Goal: Information Seeking & Learning: Learn about a topic

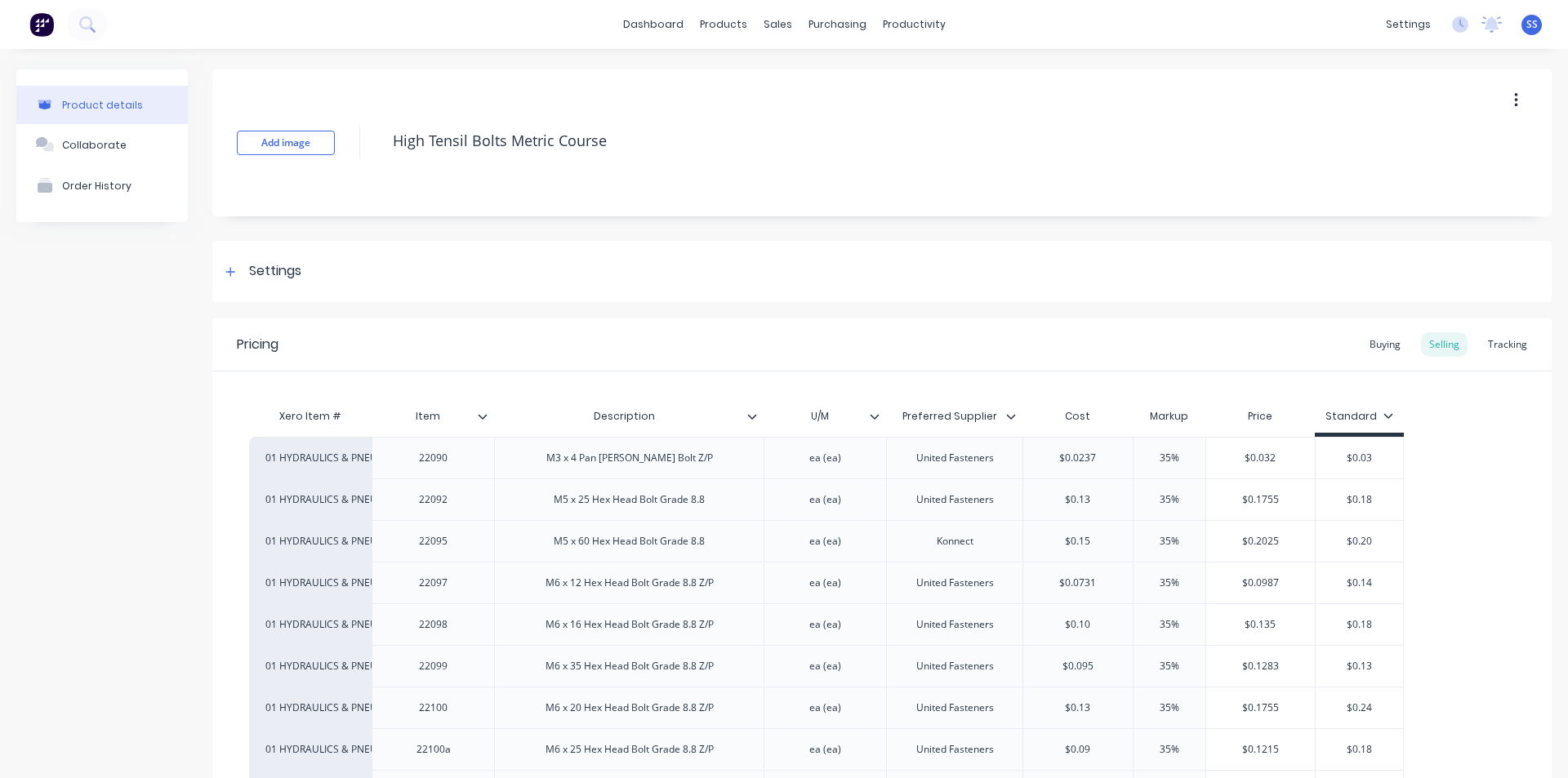
scroll to position [653, 0]
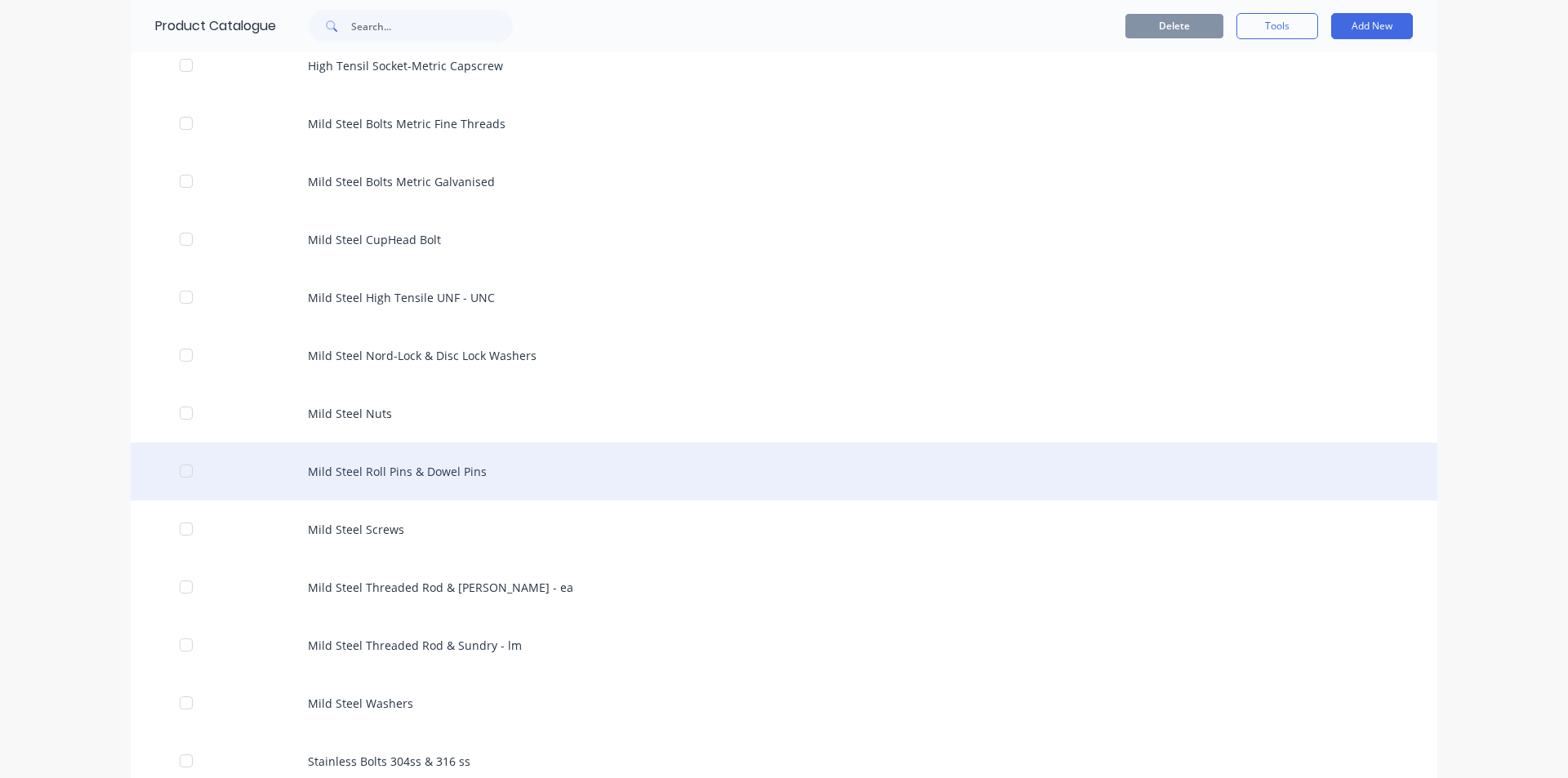
scroll to position [898, 0]
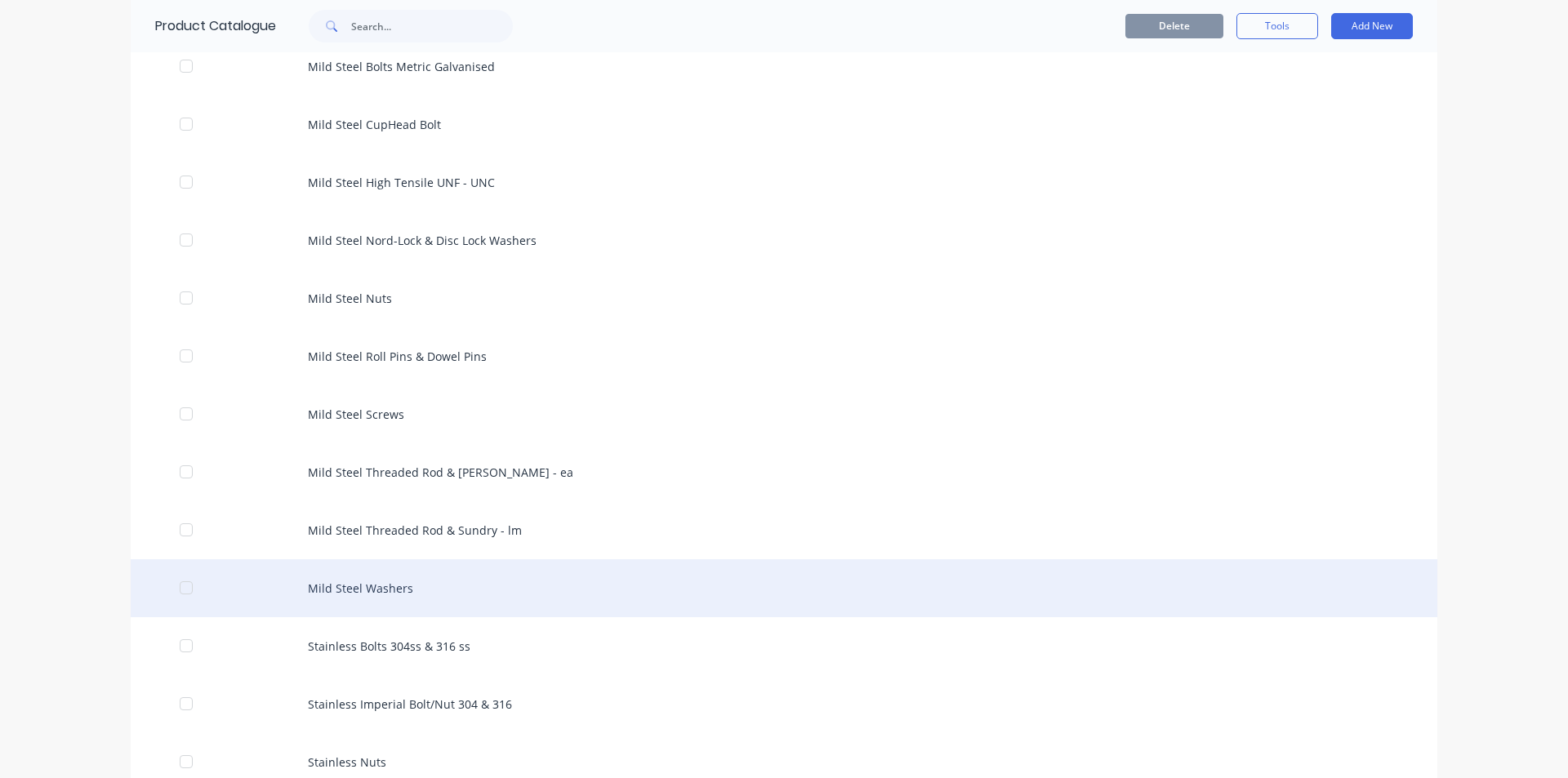
click at [379, 577] on div "Mild Steel Washers" at bounding box center [784, 588] width 1306 height 58
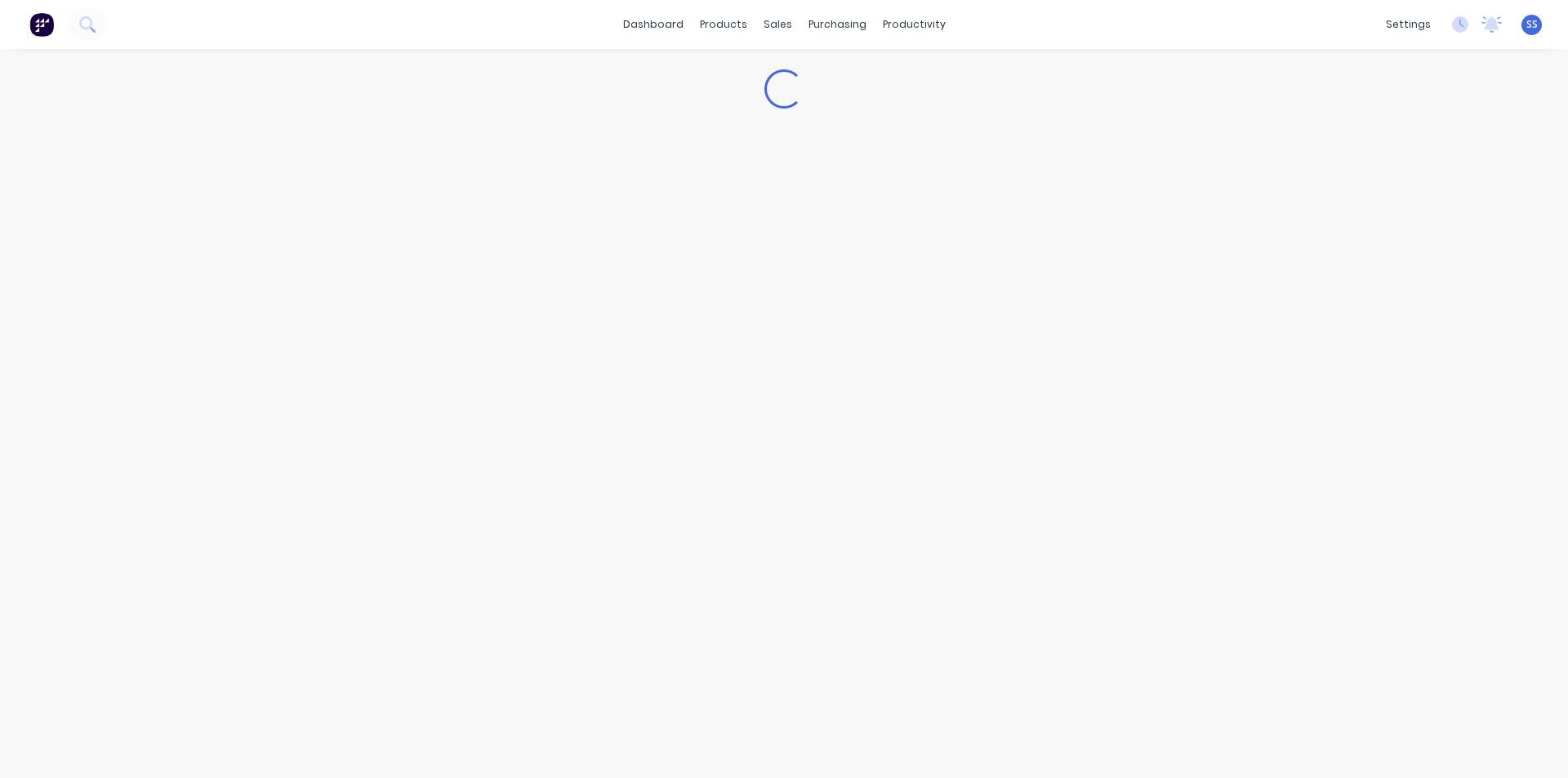
click at [379, 578] on div "Loading..." at bounding box center [784, 396] width 1568 height 696
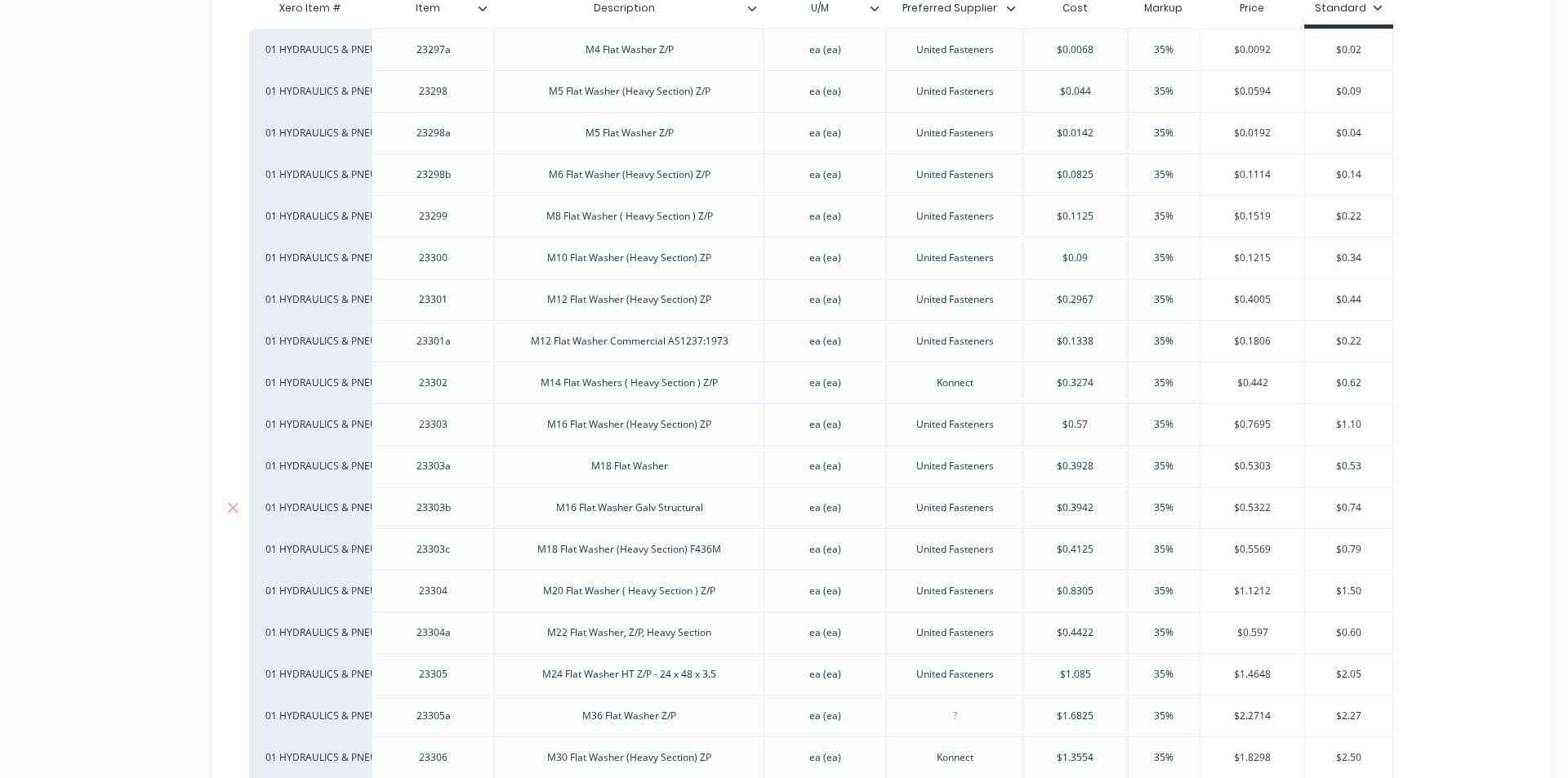
scroll to position [490, 0]
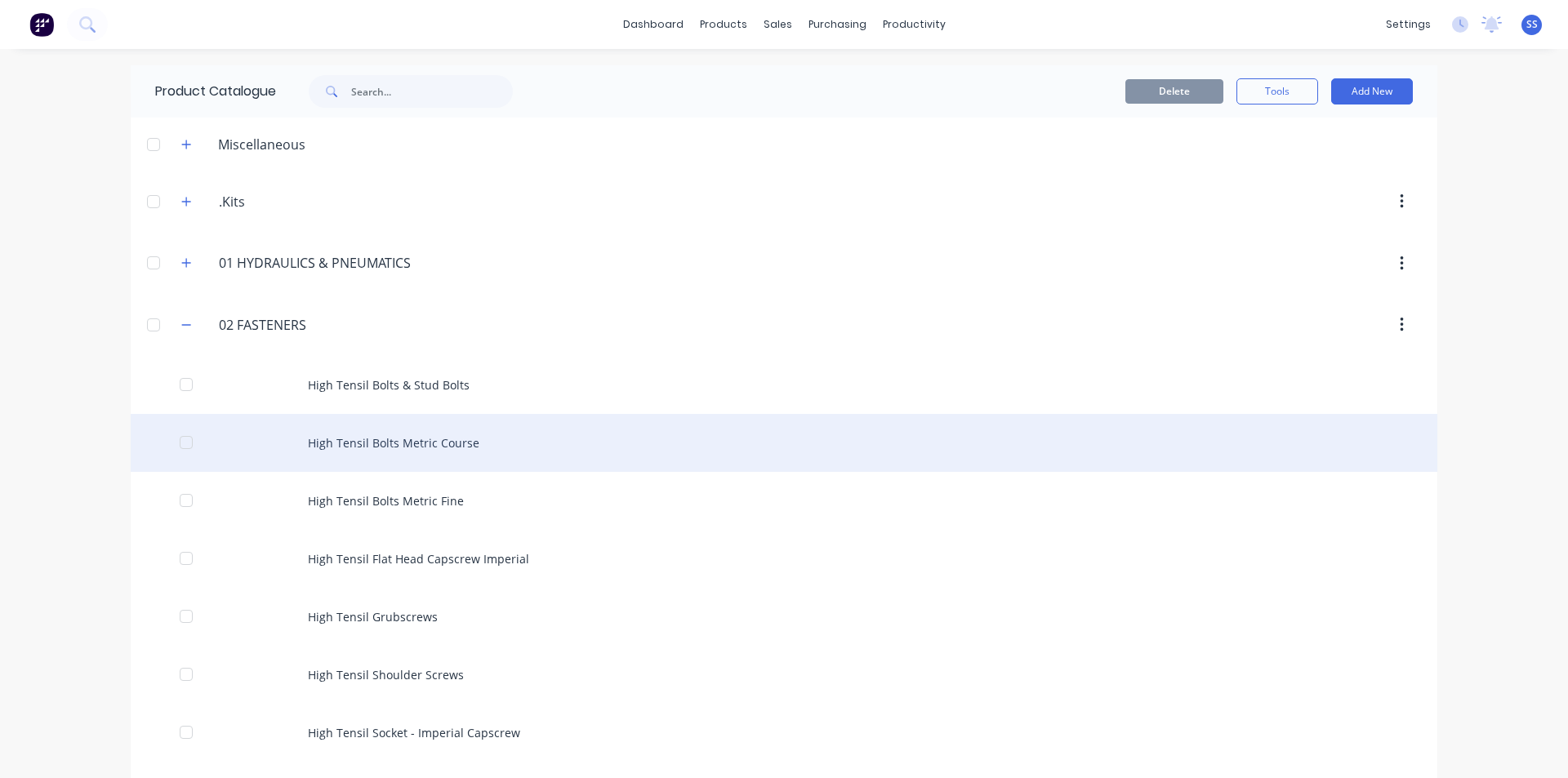
click at [366, 439] on div "High Tensil Bolts Metric Course" at bounding box center [784, 443] width 1306 height 58
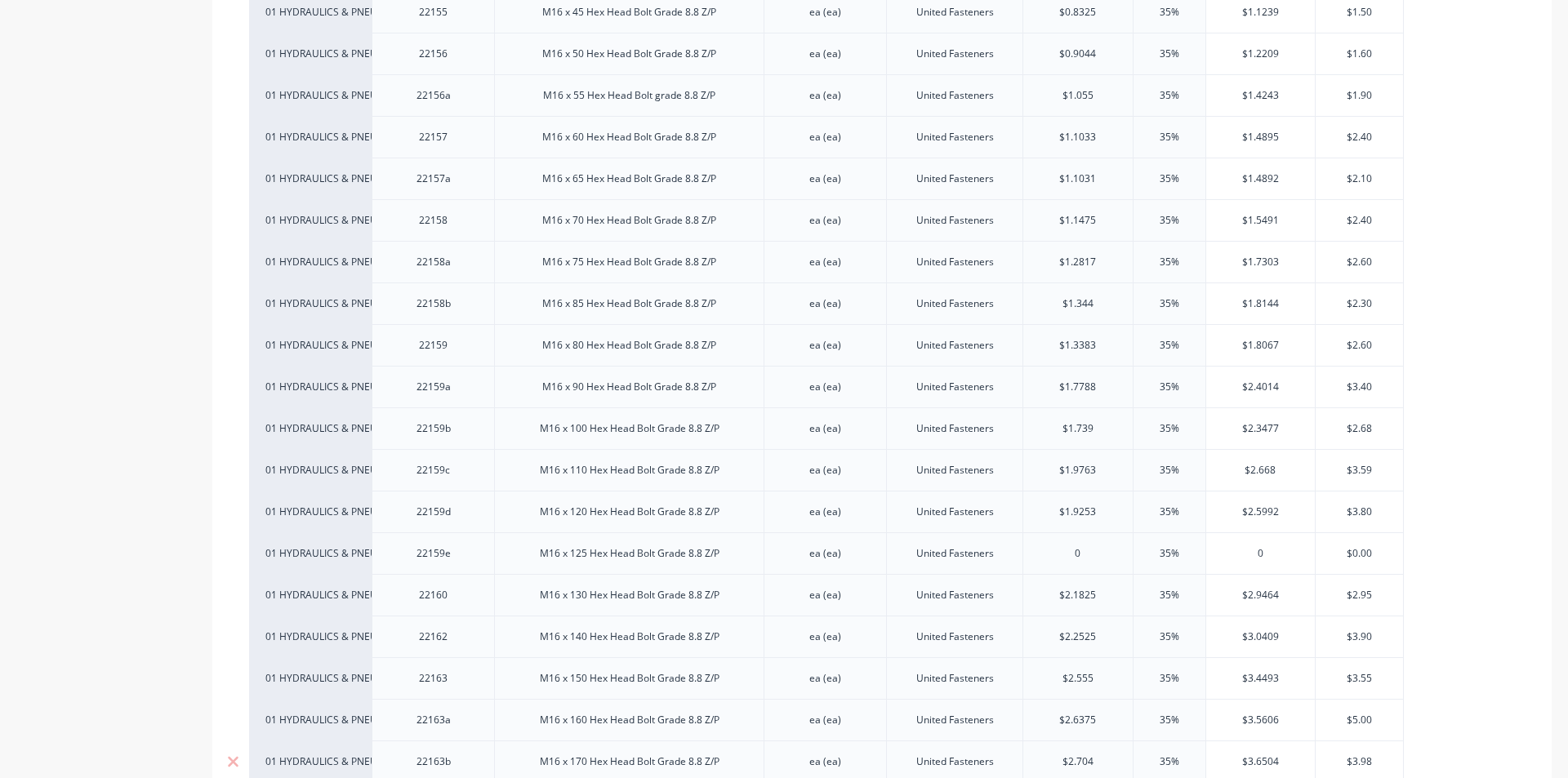
scroll to position [4815, 0]
click at [3, 2] on div "Product details Collaborate Order History Add image High Tensil Bolts Metric Co…" at bounding box center [784, 33] width 1568 height 9598
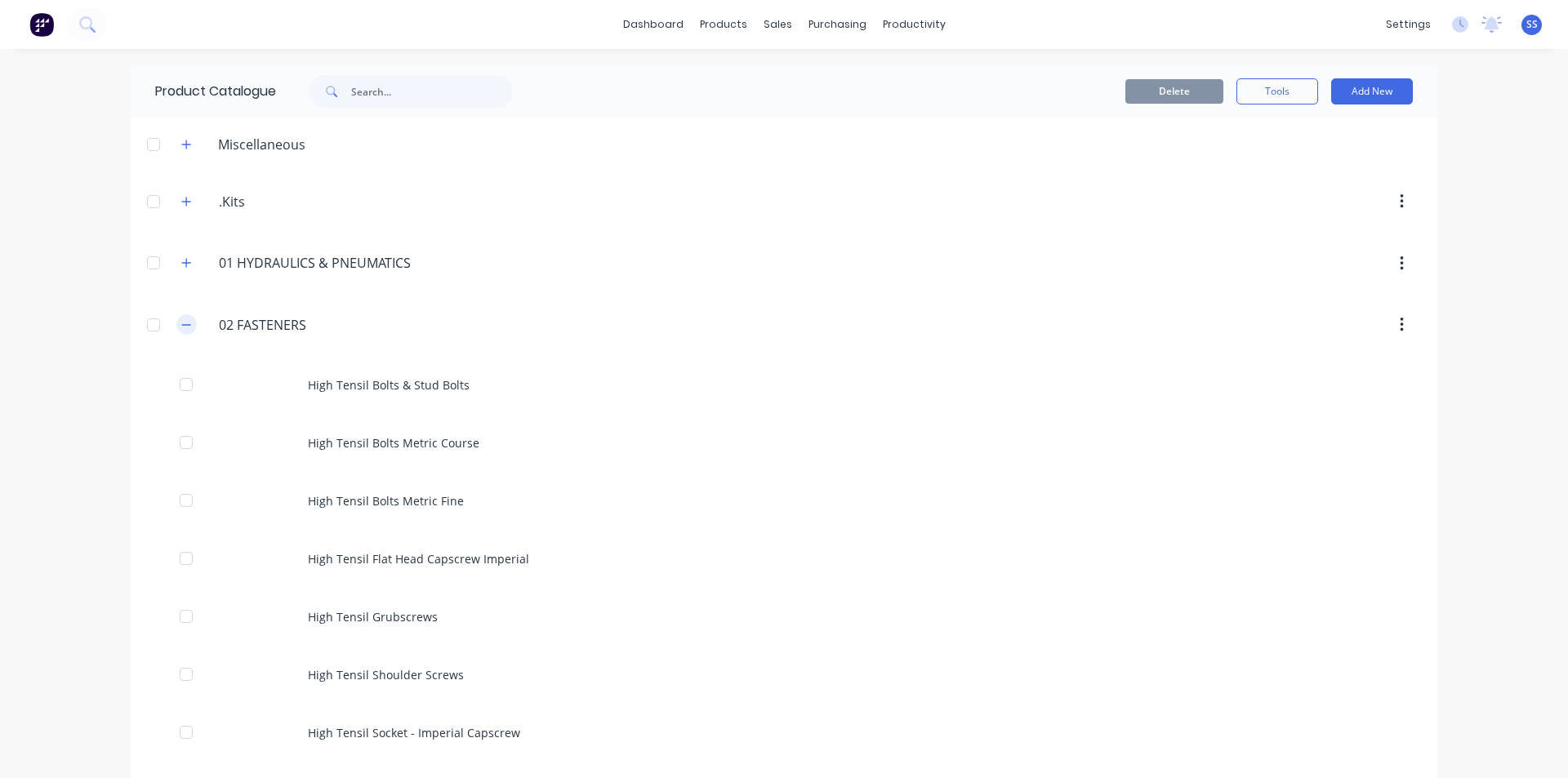
click at [182, 330] on icon "button" at bounding box center [186, 324] width 9 height 11
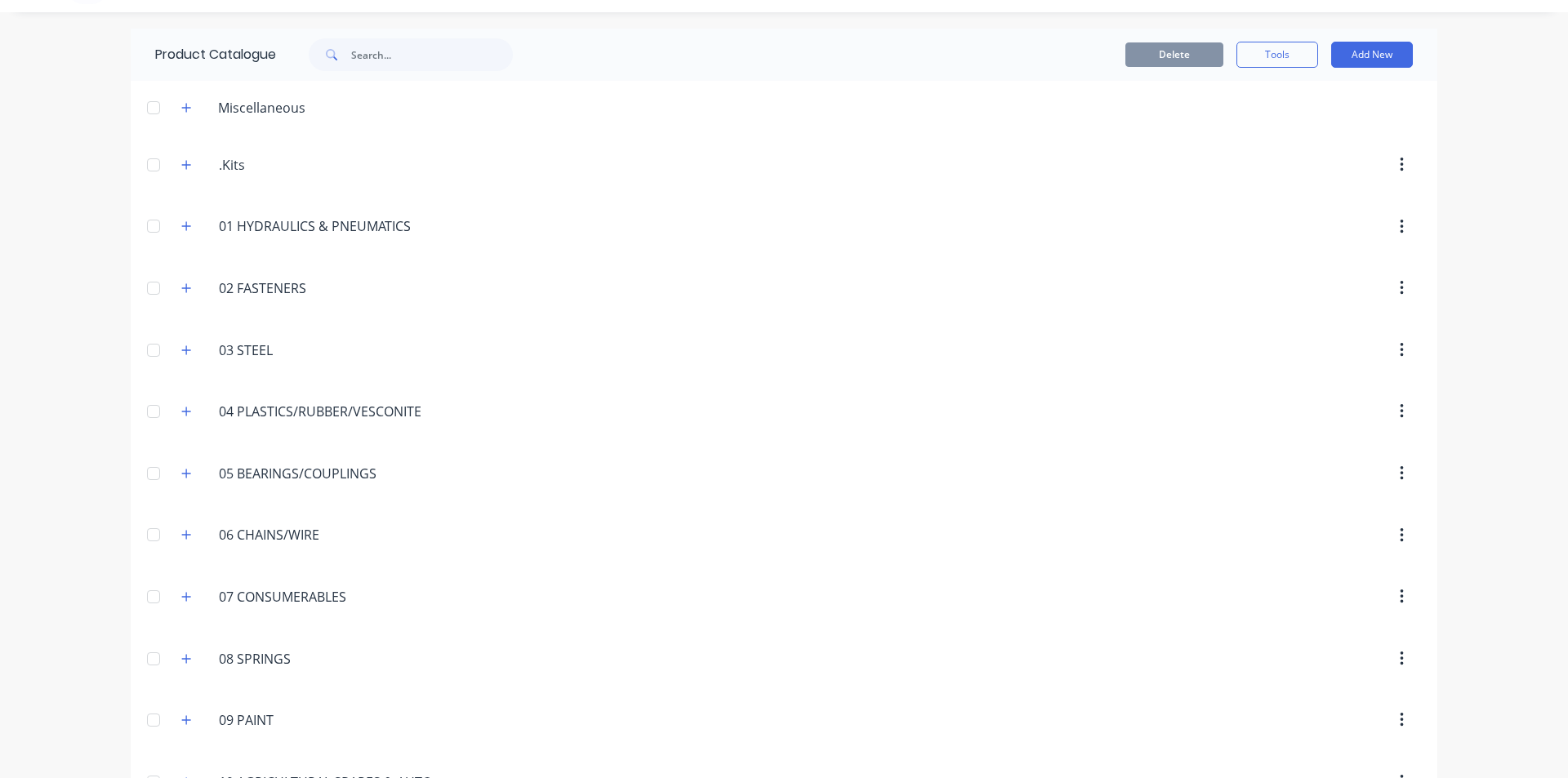
scroll to position [9, 0]
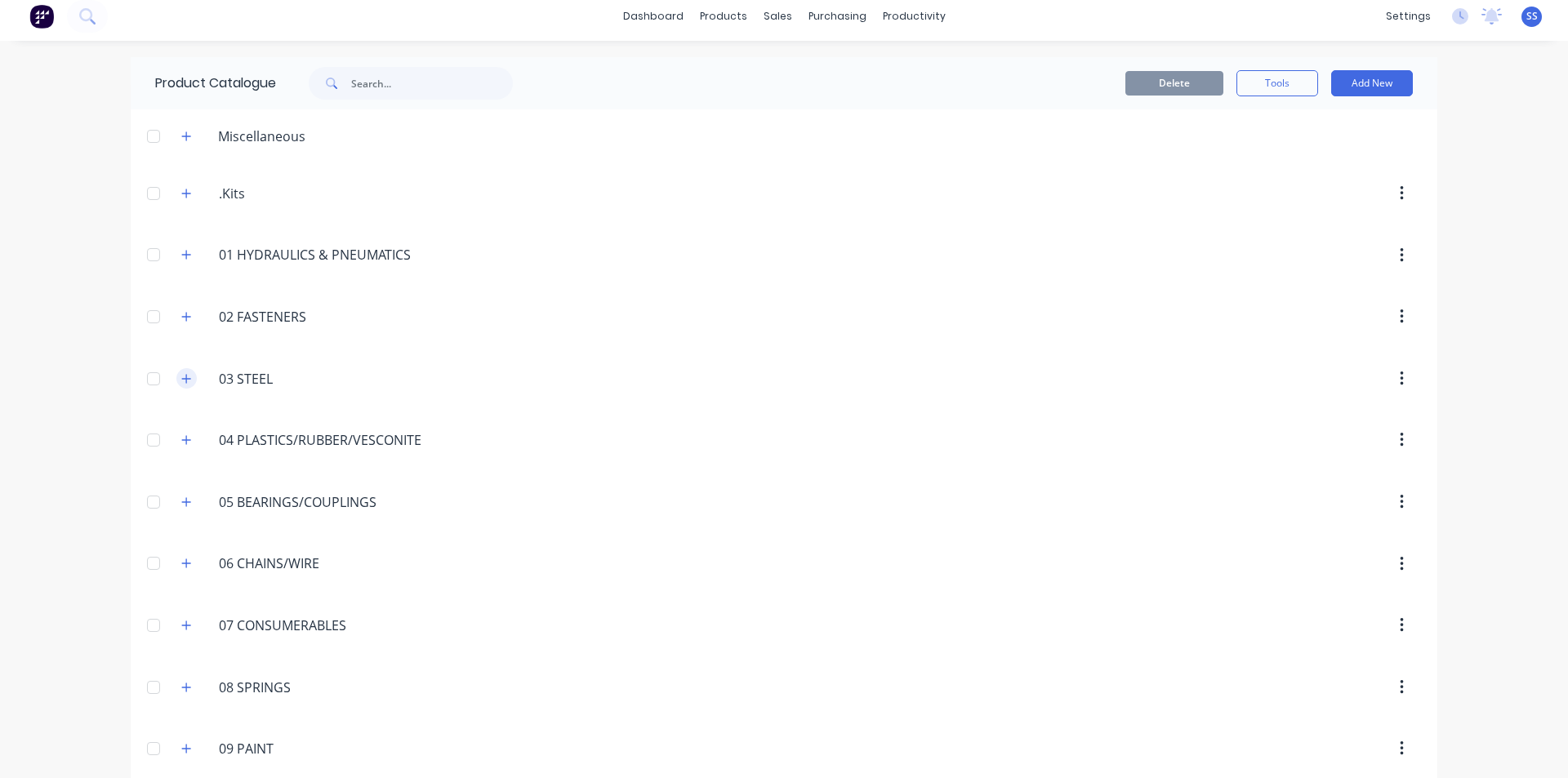
click at [185, 371] on button "button" at bounding box center [187, 378] width 20 height 20
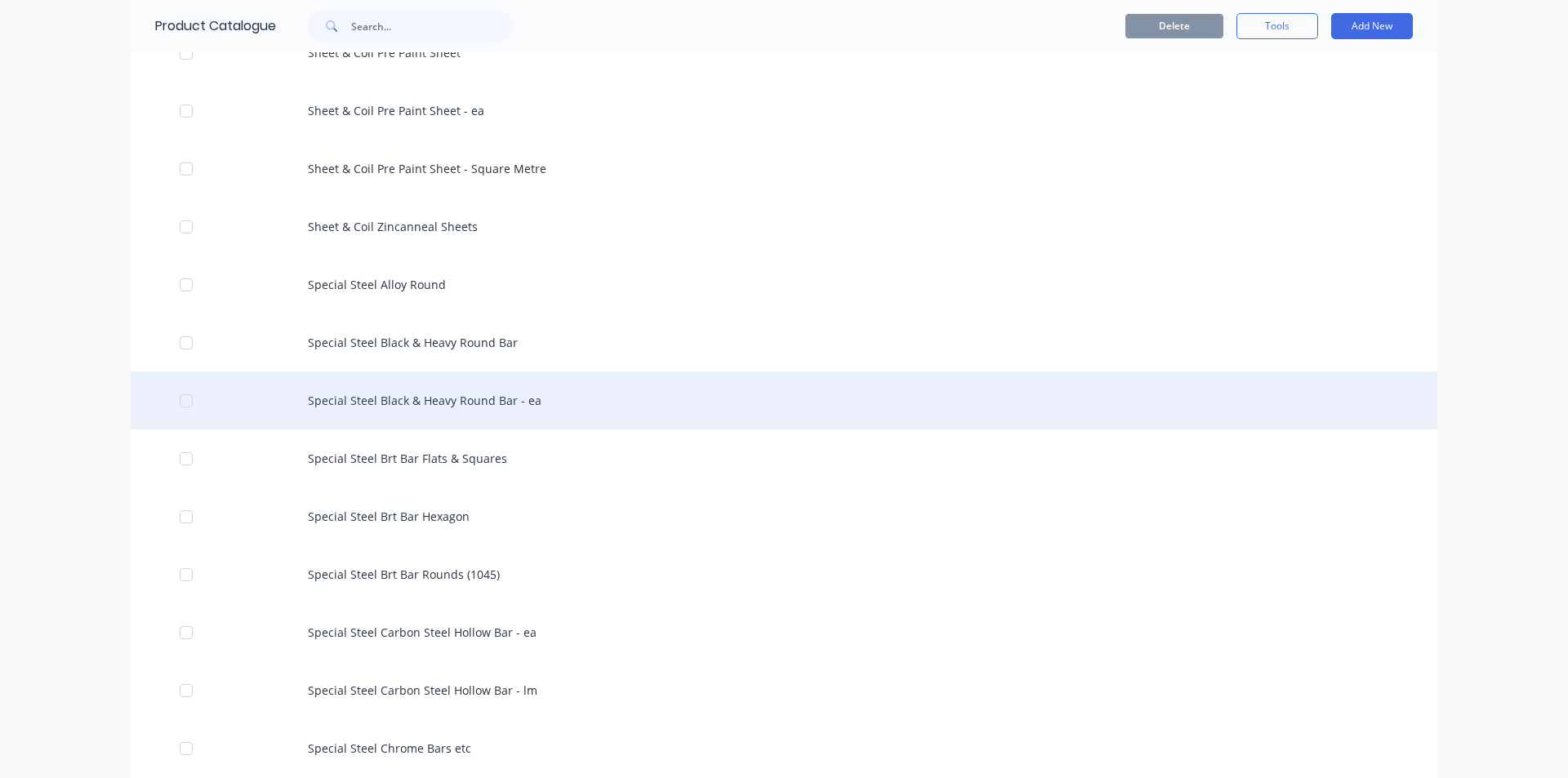
scroll to position [2947, 0]
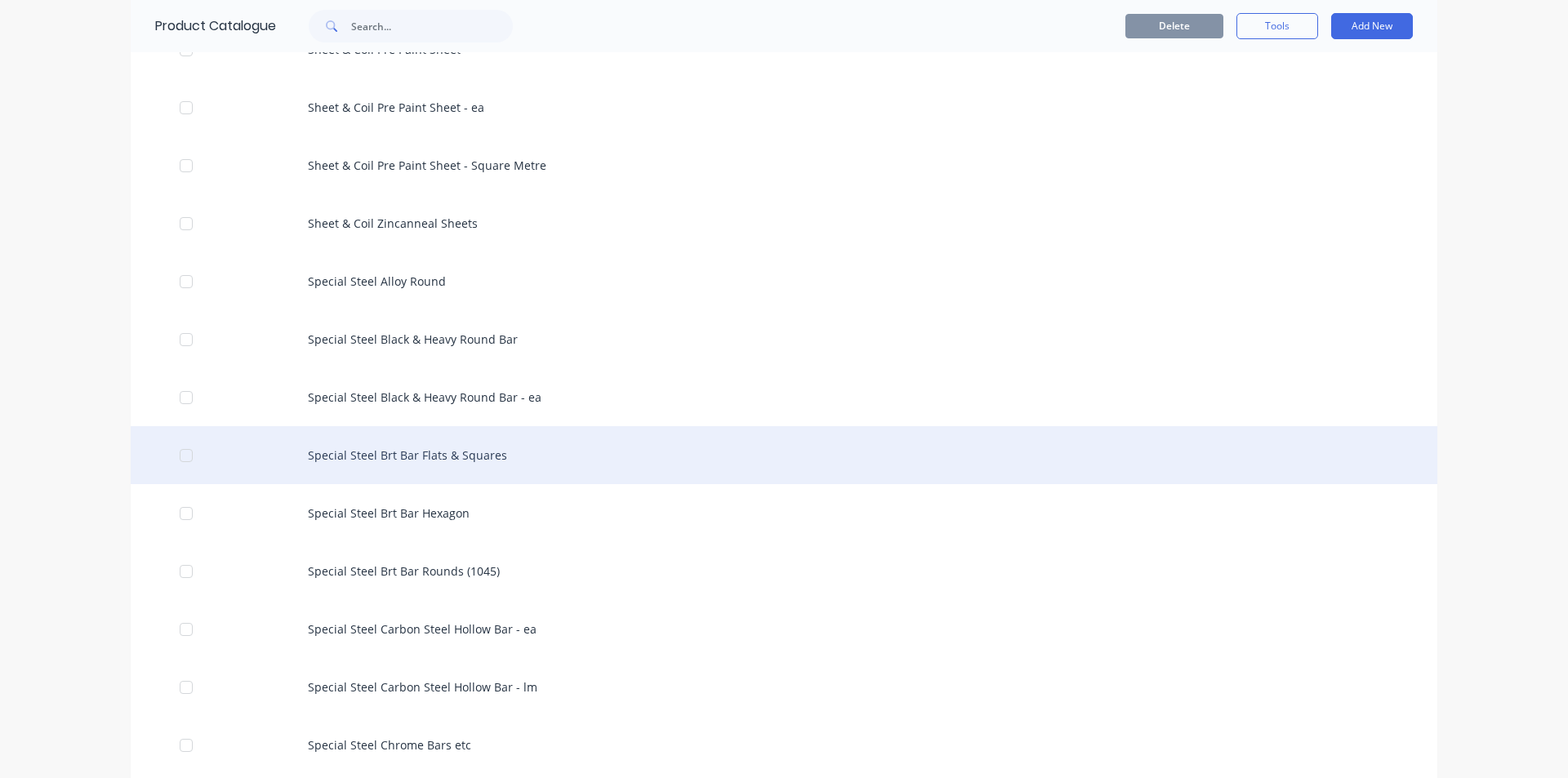
click at [366, 447] on div "Special Steel Brt Bar Flats & Squares" at bounding box center [784, 455] width 1306 height 58
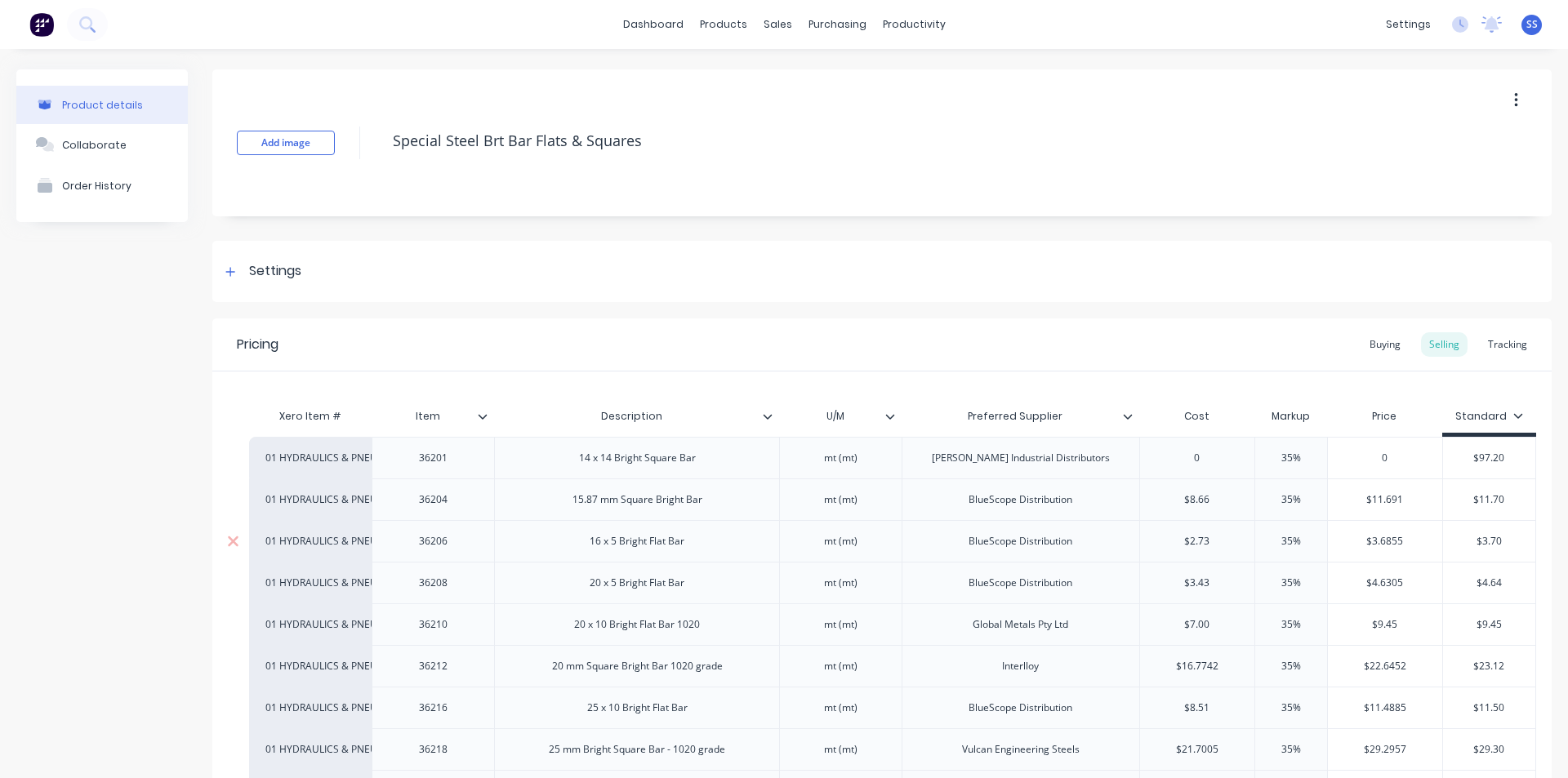
type textarea "x"
click at [88, 28] on icon at bounding box center [85, 22] width 13 height 13
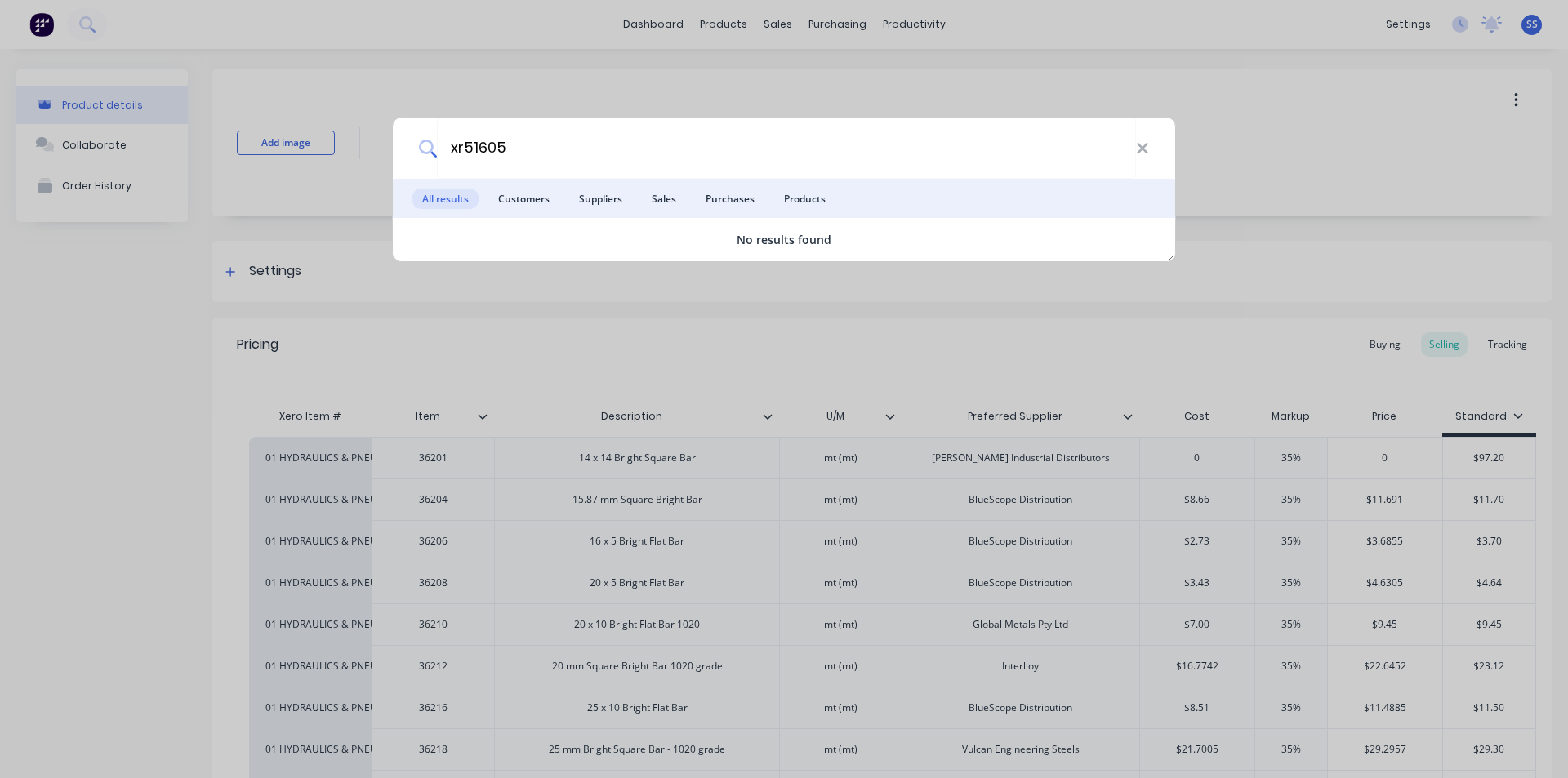
type input "xr51605"
click at [564, 86] on div "xr51605 All results Customers Suppliers Sales Purchases Products No results fou…" at bounding box center [784, 389] width 1568 height 778
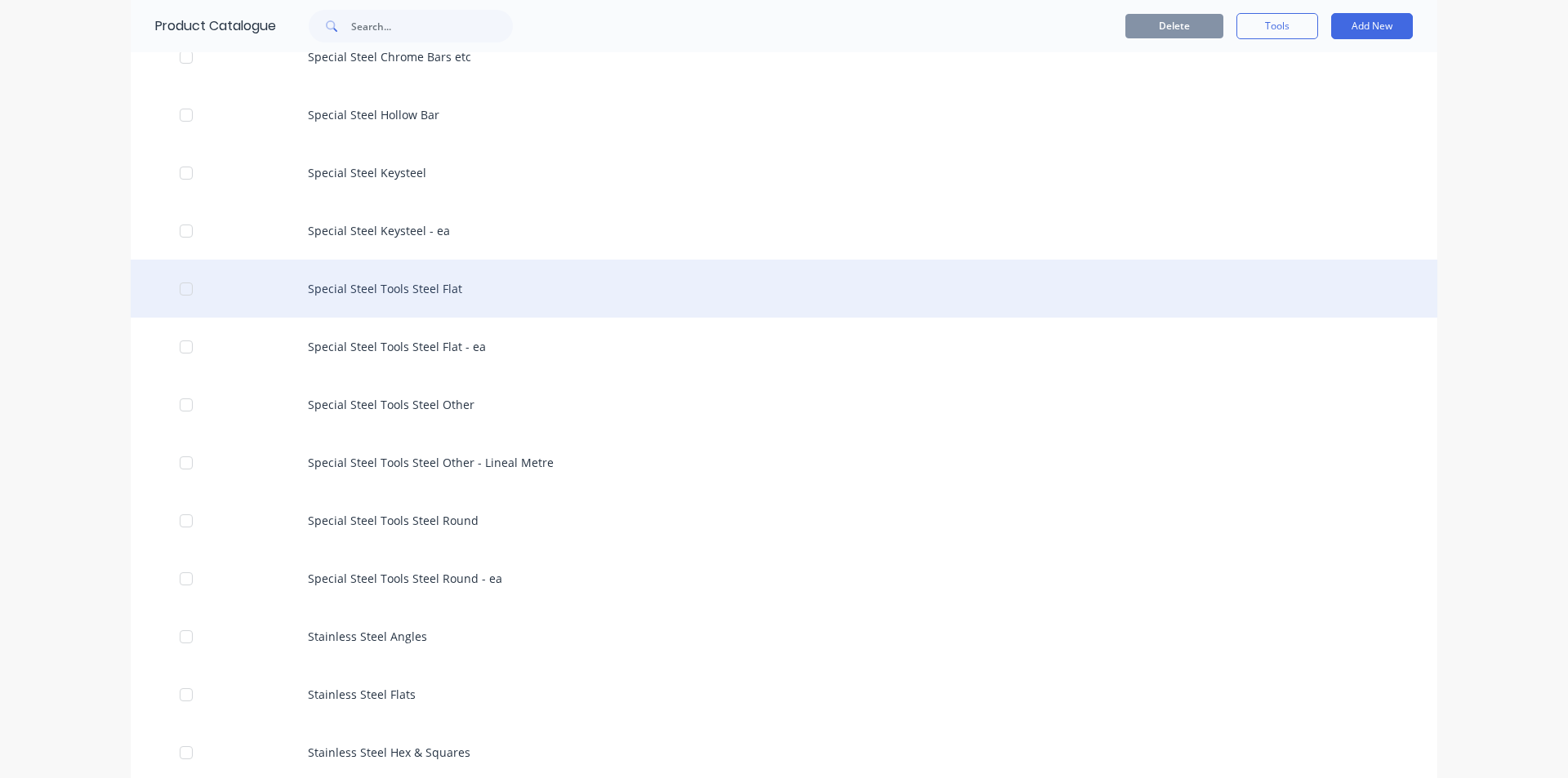
scroll to position [3755, 0]
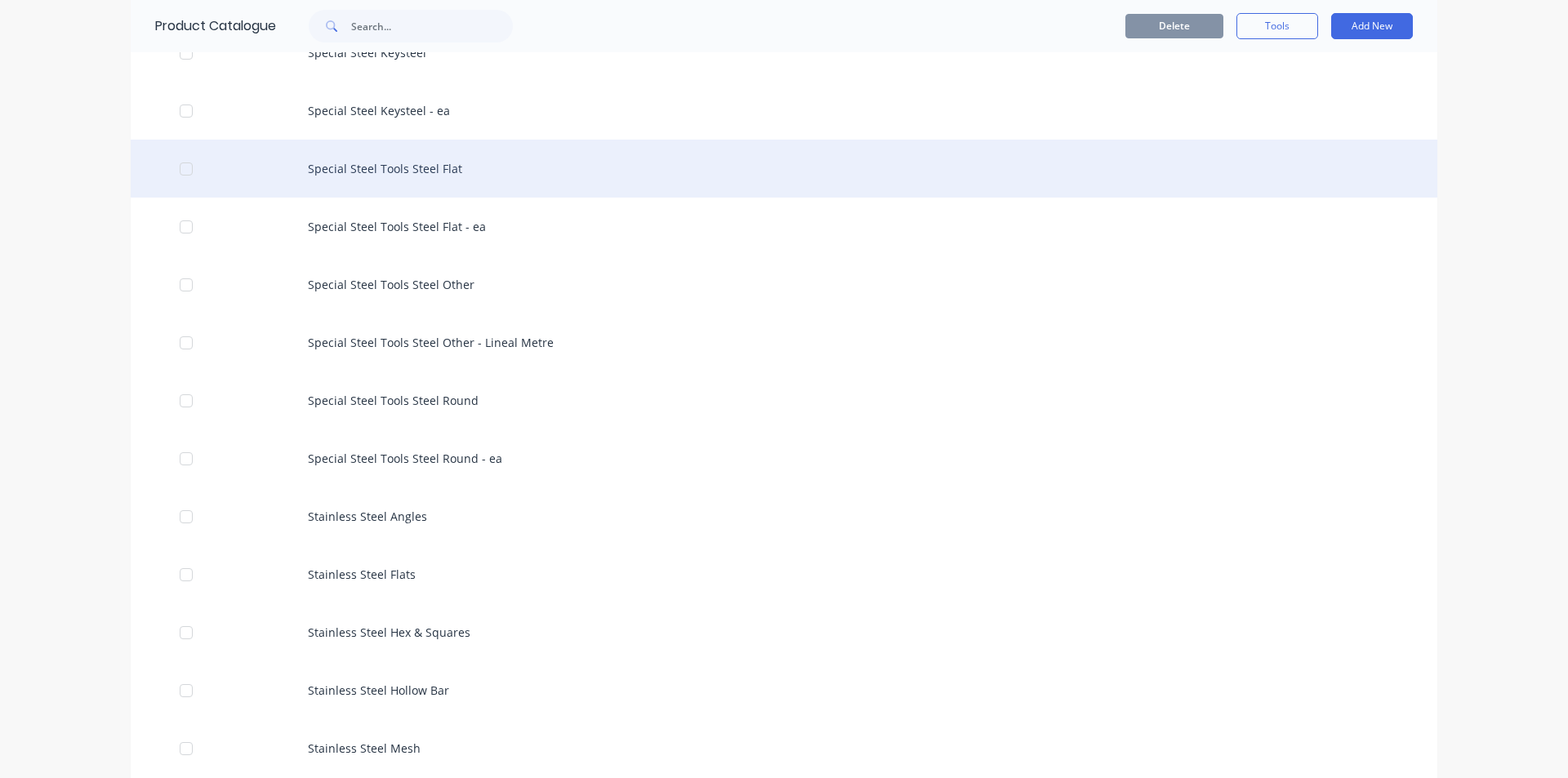
click at [386, 167] on div "Special Steel Tools Steel Flat" at bounding box center [784, 169] width 1306 height 58
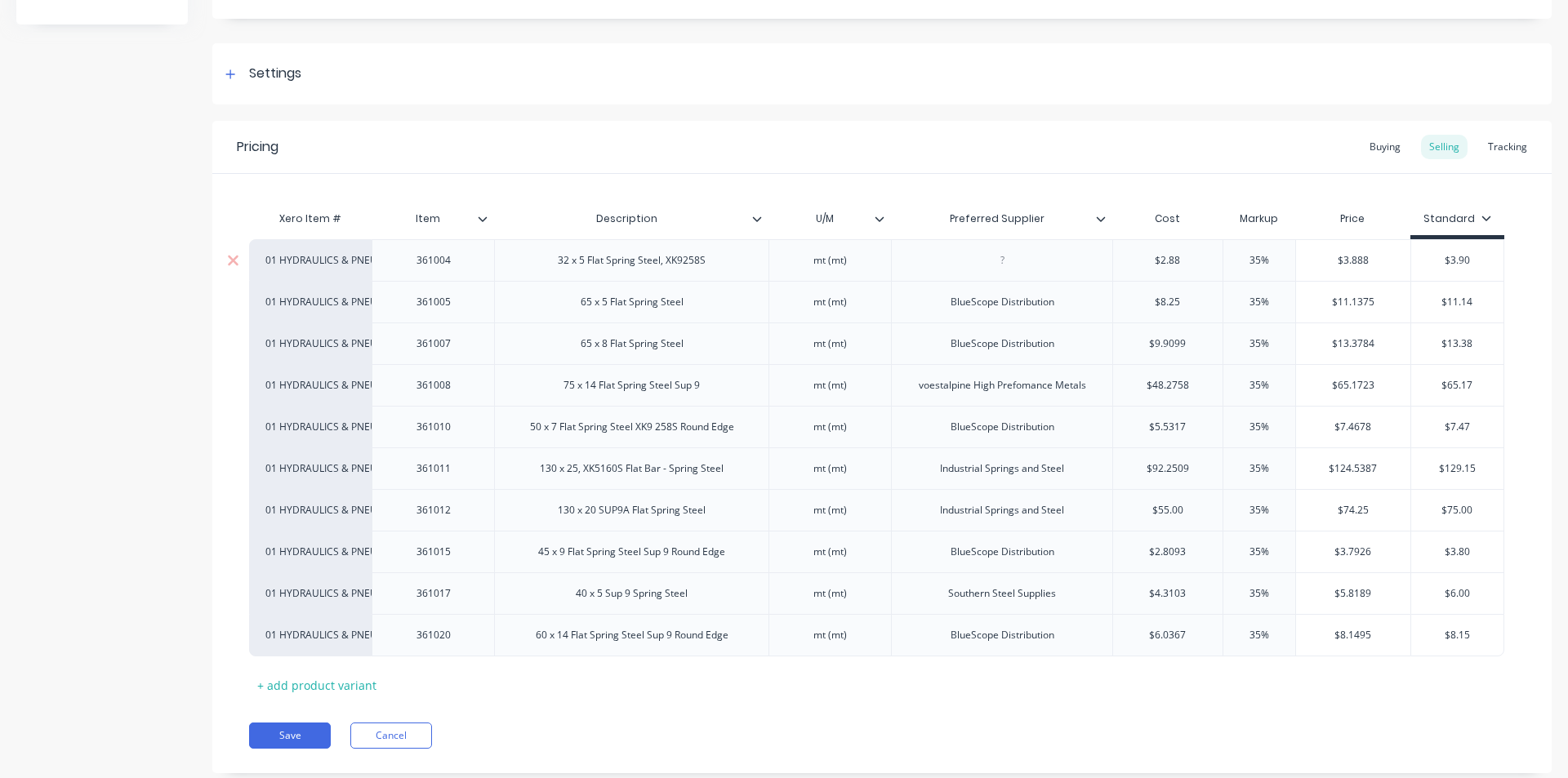
scroll to position [238, 0]
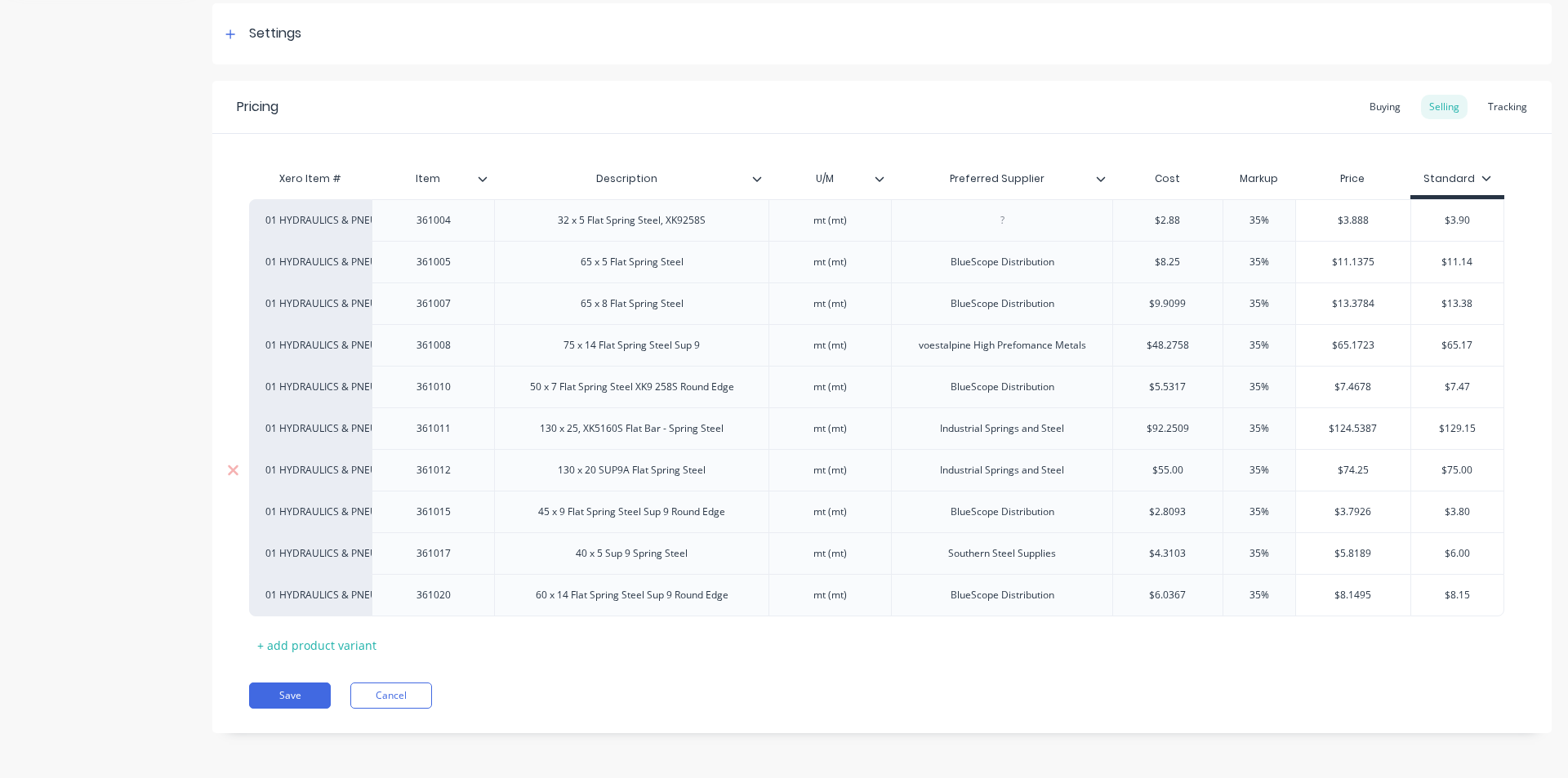
click at [630, 474] on div "130 x 20 SUP9A Flat Spring Steel" at bounding box center [632, 470] width 174 height 21
click at [618, 475] on div "130 x 20 SUP9A Flat Spring Steel" at bounding box center [632, 470] width 174 height 21
click at [691, 474] on div "130 x 20 SUP9A Flat Spring Steel" at bounding box center [632, 470] width 174 height 21
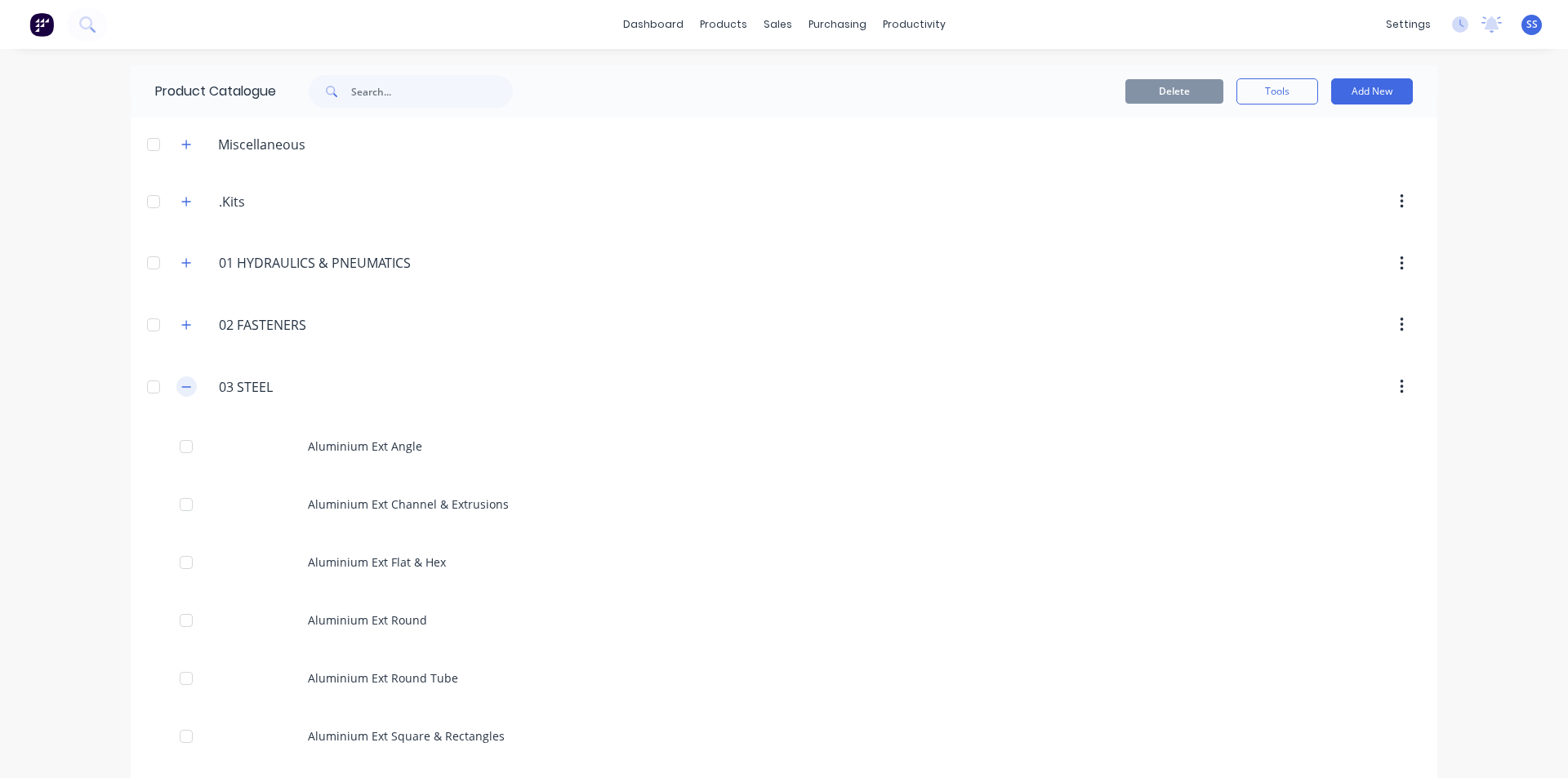
click at [188, 389] on button "button" at bounding box center [187, 387] width 20 height 20
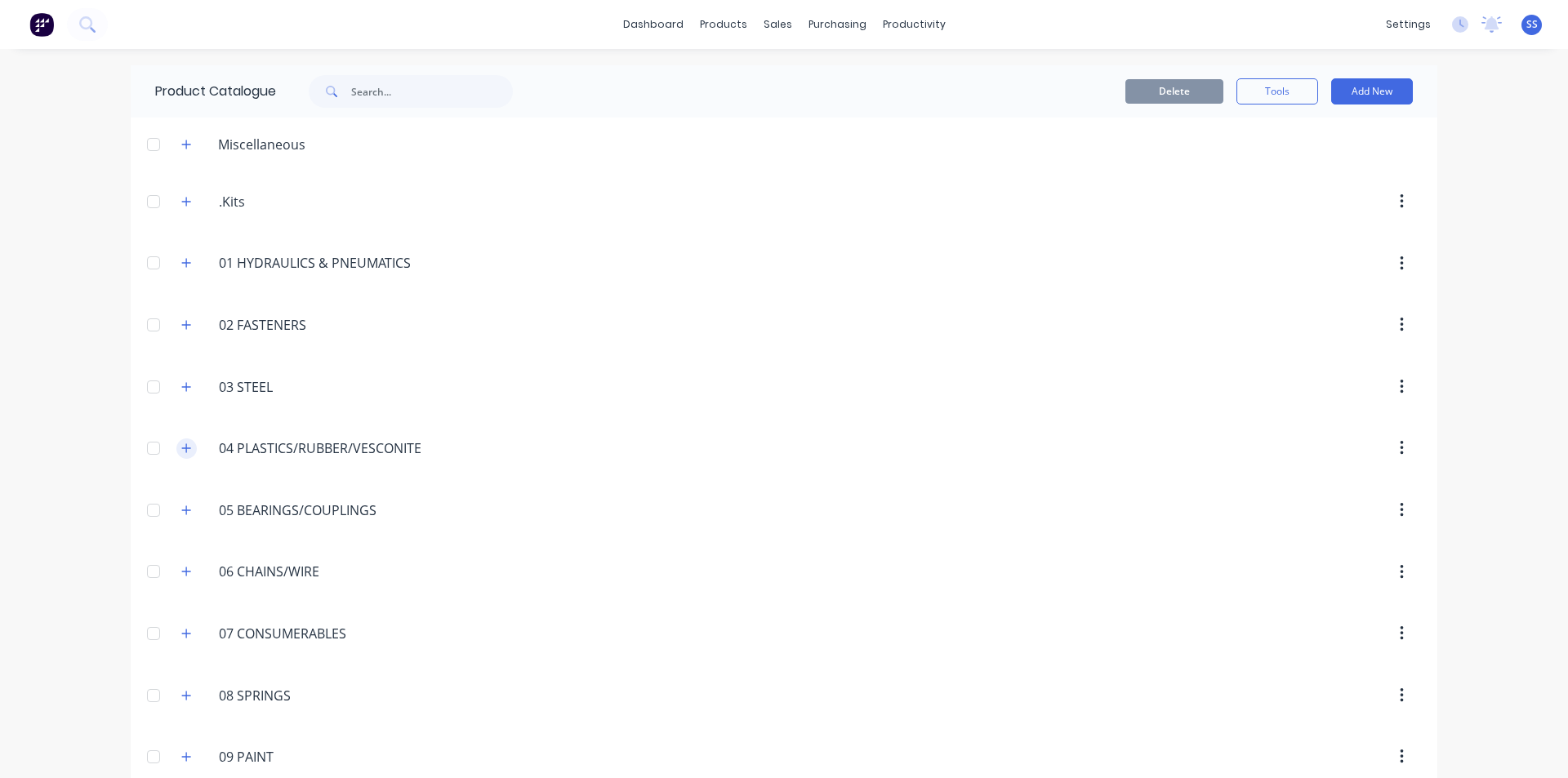
click at [183, 447] on icon "button" at bounding box center [186, 447] width 9 height 11
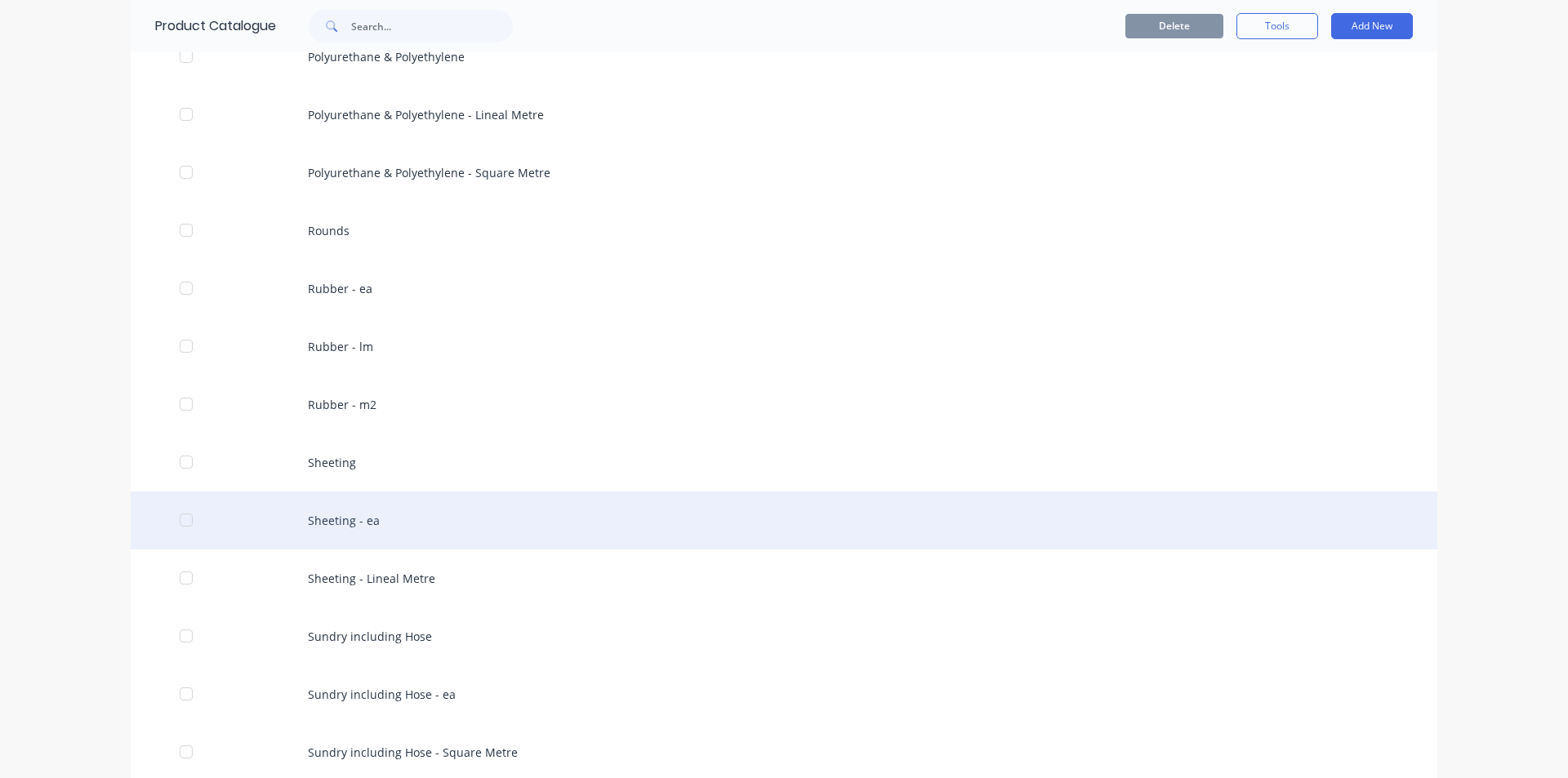
scroll to position [898, 0]
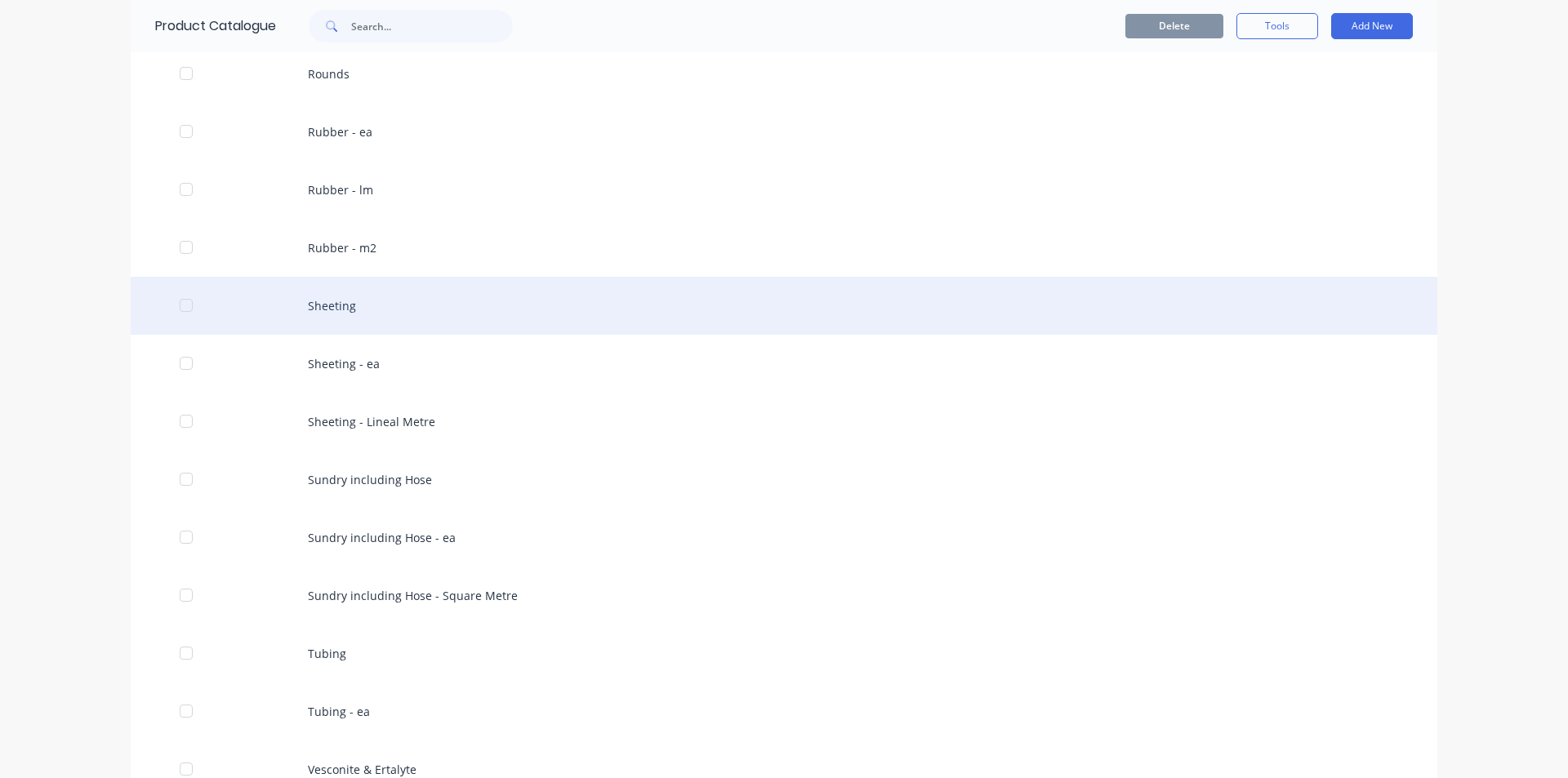
click at [325, 315] on div "Sheeting" at bounding box center [784, 306] width 1306 height 58
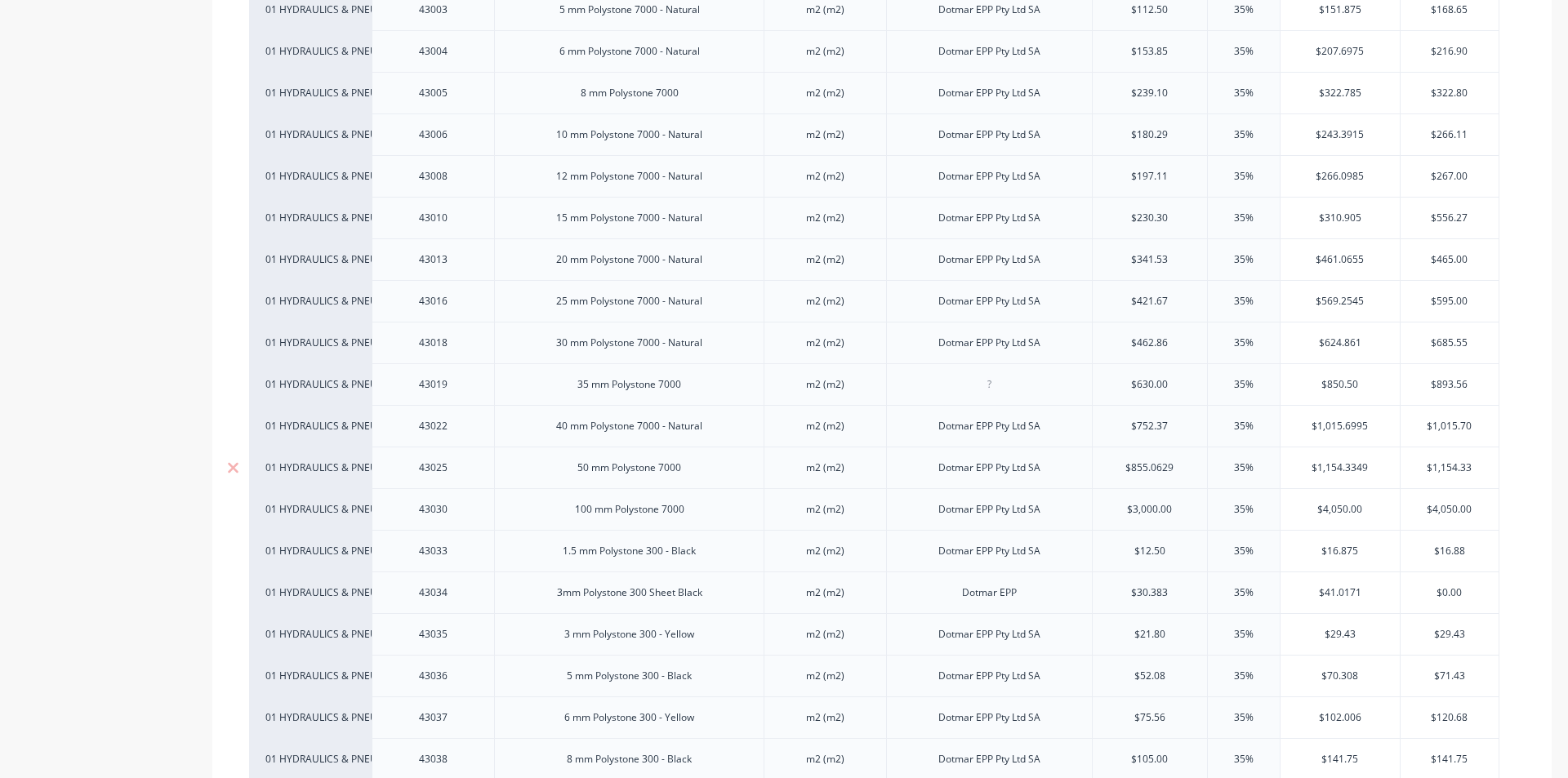
type textarea "x"
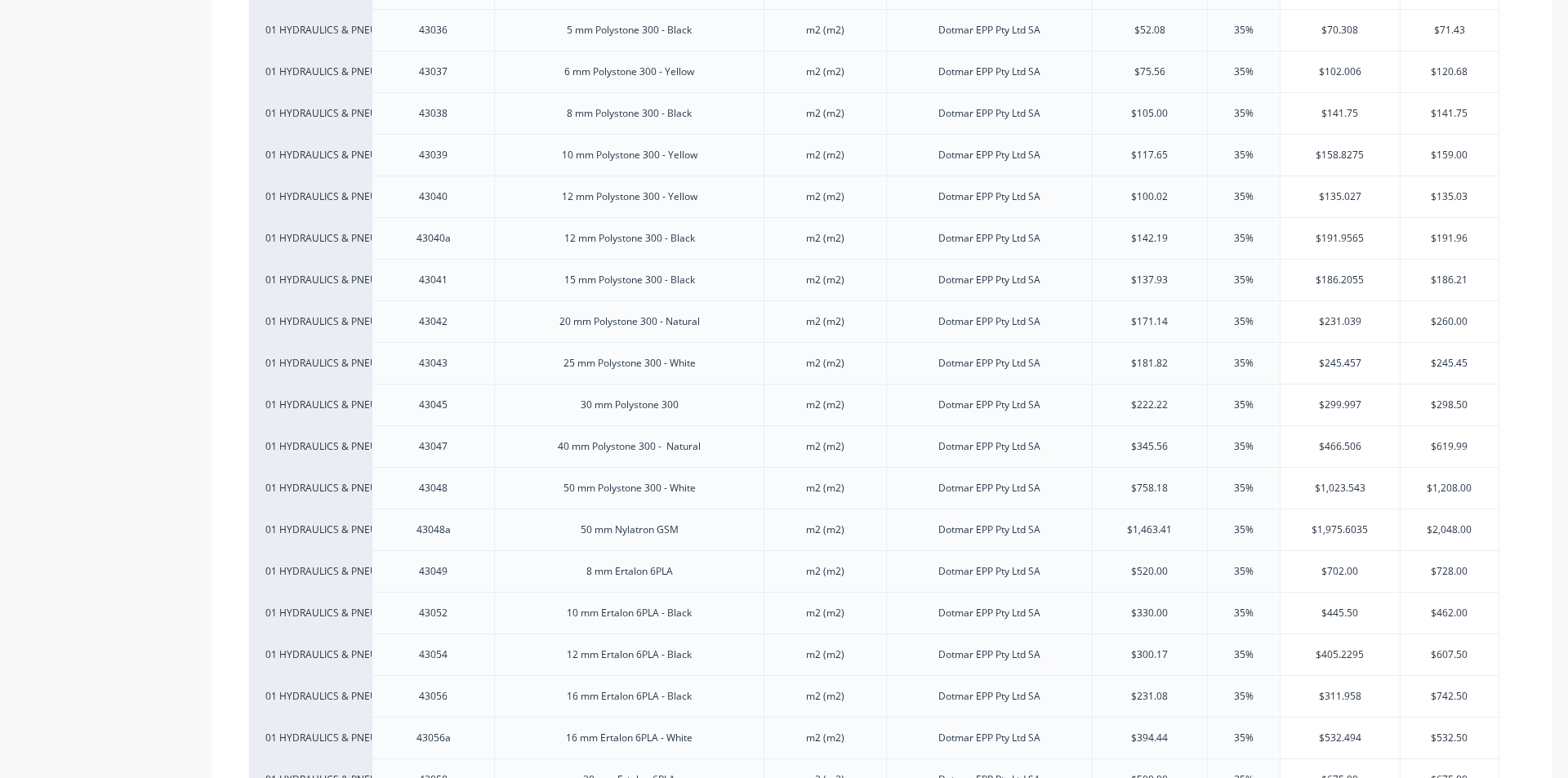
scroll to position [1217, 0]
